Goal: Task Accomplishment & Management: Use online tool/utility

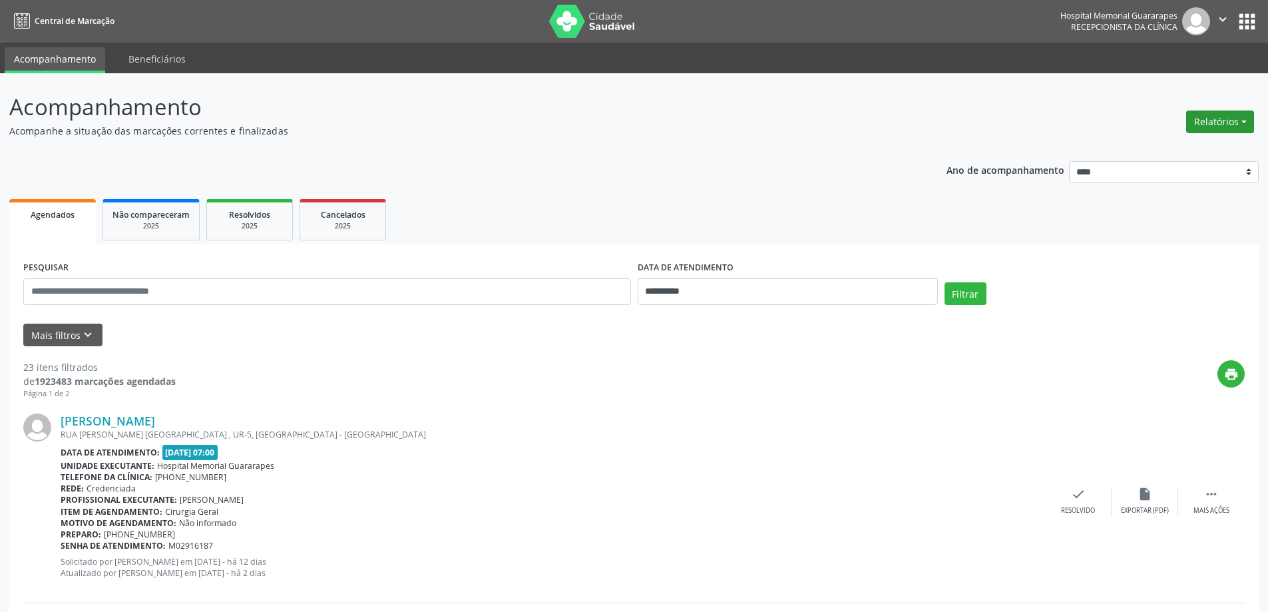
click at [1217, 117] on button "Relatórios" at bounding box center [1220, 122] width 68 height 23
click at [1173, 150] on link "Agendamentos" at bounding box center [1183, 150] width 143 height 19
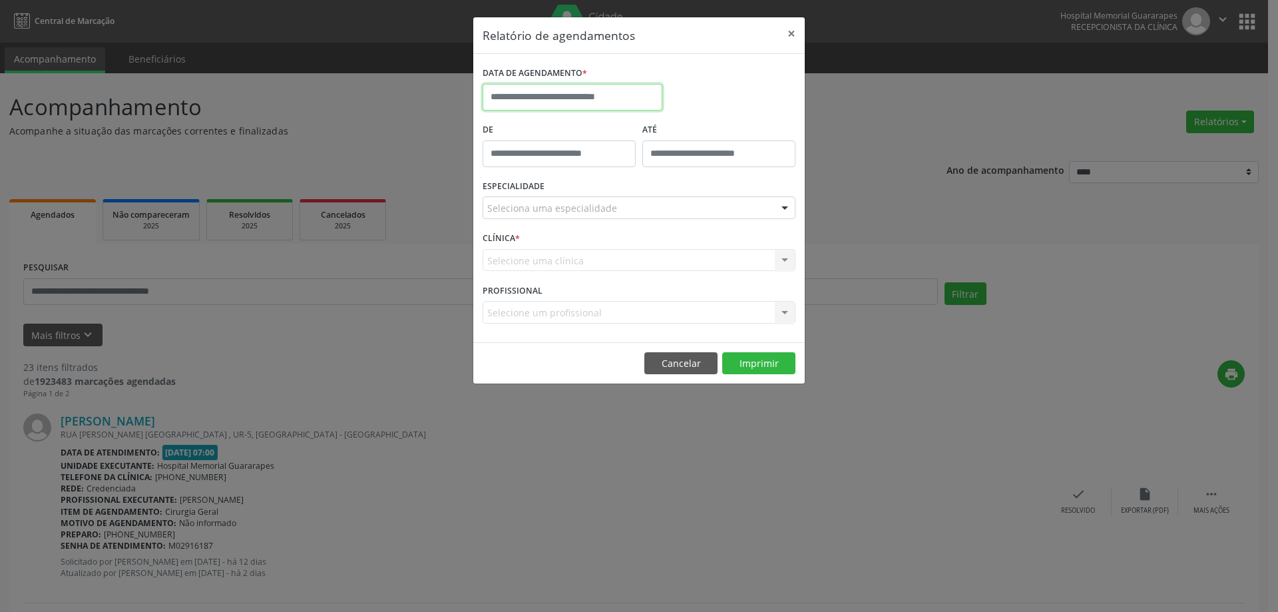
click at [566, 97] on input "text" at bounding box center [573, 97] width 180 height 27
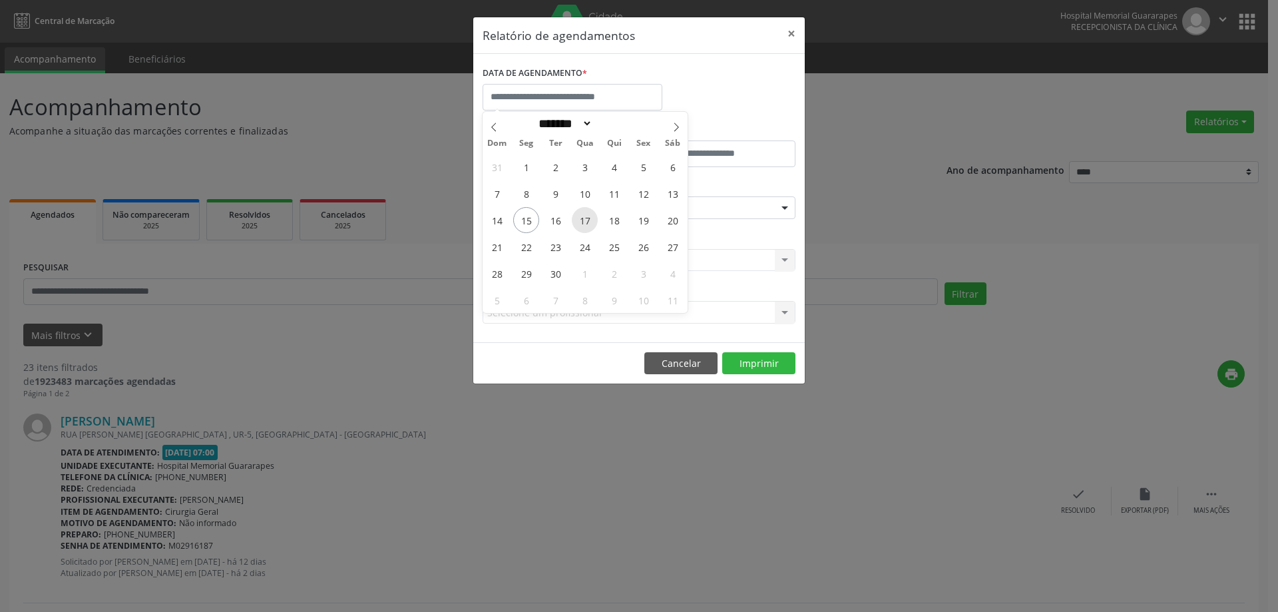
click at [591, 221] on span "17" at bounding box center [585, 220] width 26 height 26
type input "**********"
click at [591, 221] on span "17" at bounding box center [585, 220] width 26 height 26
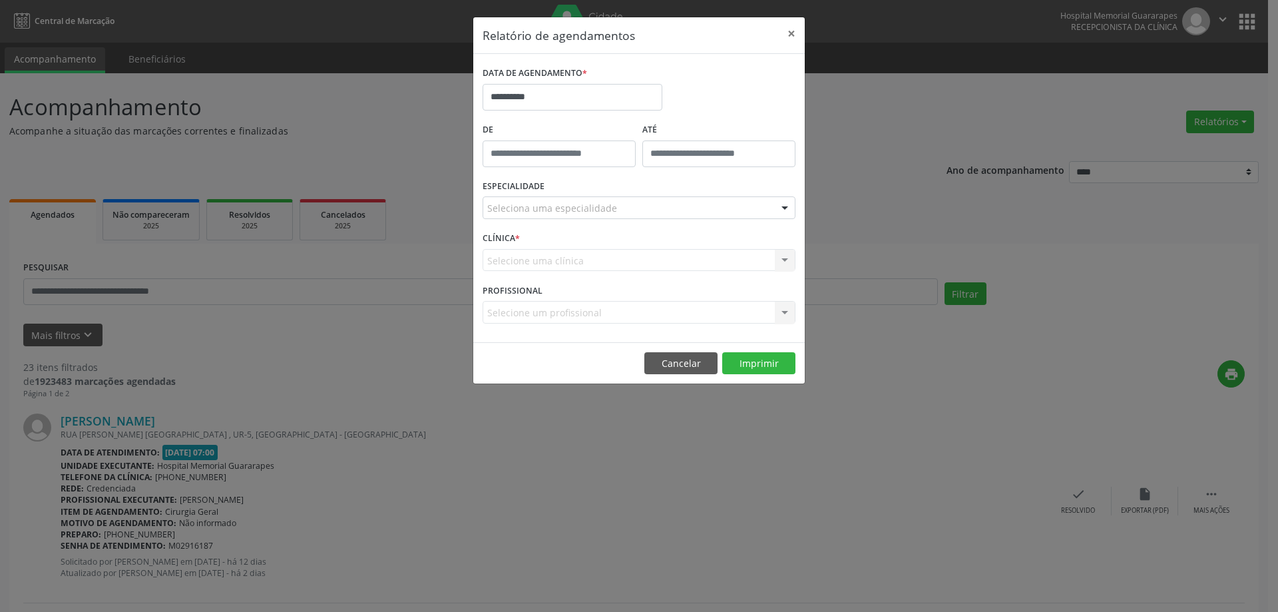
click at [638, 206] on div "Seleciona uma especialidade" at bounding box center [639, 207] width 313 height 23
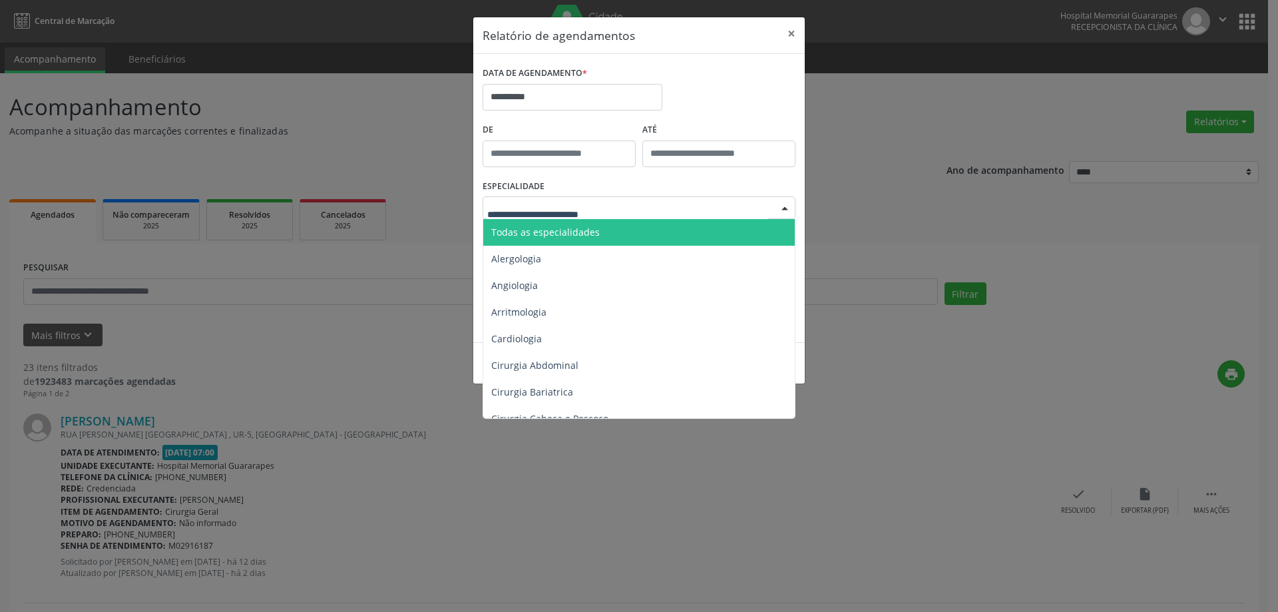
click at [600, 235] on span "Todas as especialidades" at bounding box center [640, 232] width 314 height 27
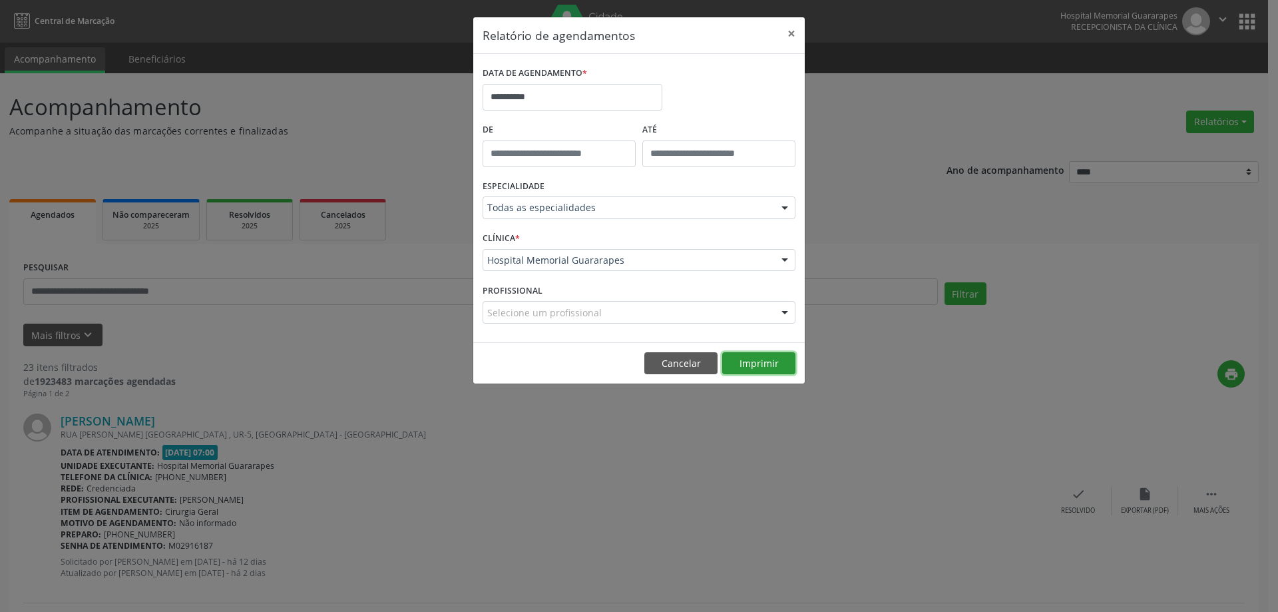
click at [758, 365] on button "Imprimir" at bounding box center [758, 363] width 73 height 23
